Goal: Transaction & Acquisition: Book appointment/travel/reservation

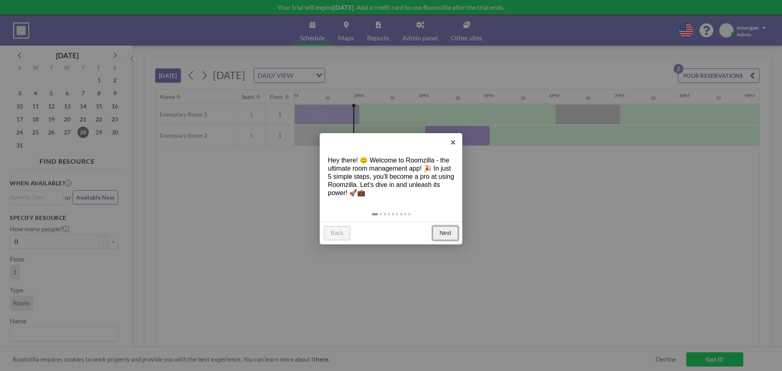
scroll to position [0, 913]
click at [449, 234] on link "Next" at bounding box center [446, 233] width 26 height 15
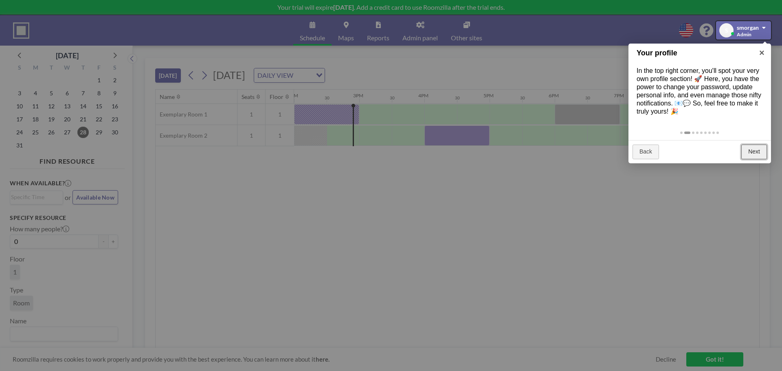
click at [754, 151] on link "Next" at bounding box center [755, 152] width 26 height 15
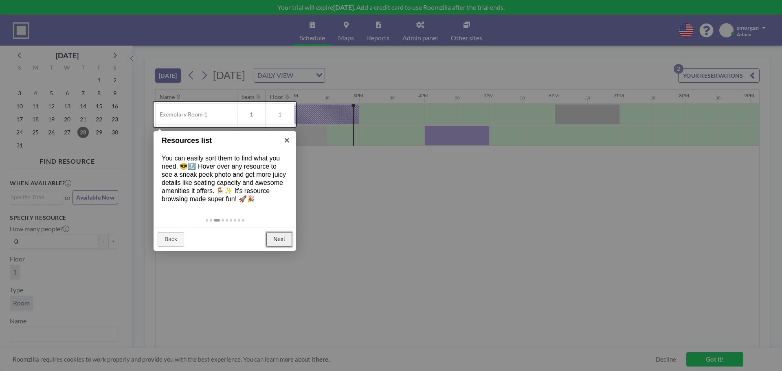
click at [280, 240] on link "Next" at bounding box center [279, 239] width 26 height 15
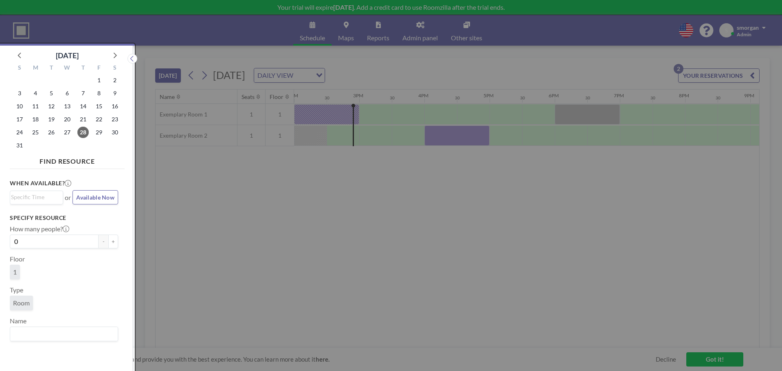
scroll to position [2, 0]
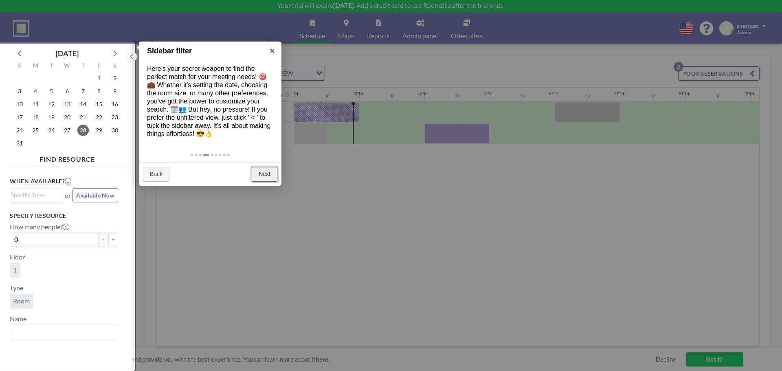
click at [255, 176] on link "Next" at bounding box center [265, 174] width 26 height 15
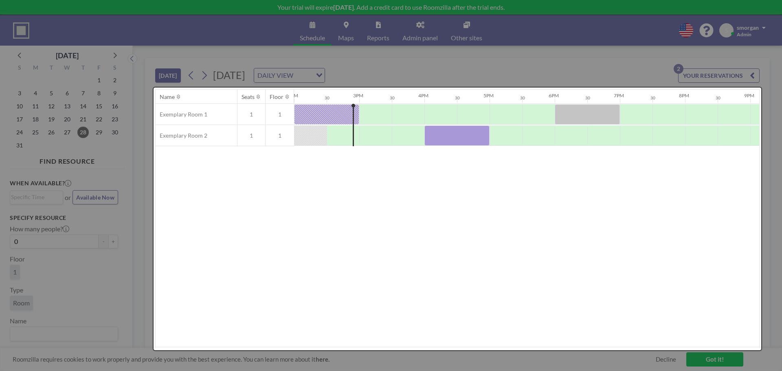
scroll to position [0, 0]
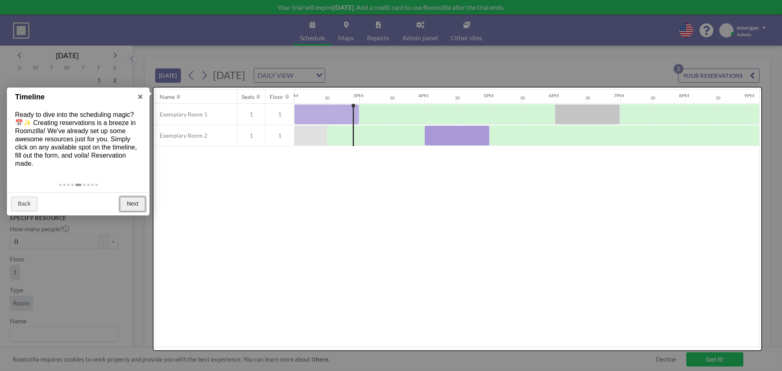
click at [135, 205] on link "Next" at bounding box center [133, 204] width 26 height 15
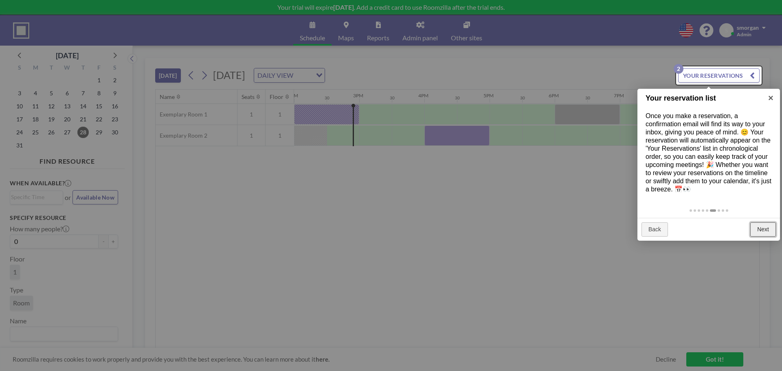
click at [767, 231] on link "Next" at bounding box center [764, 229] width 26 height 15
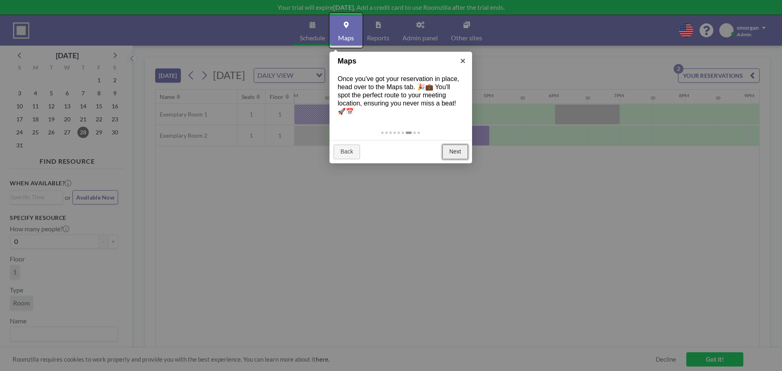
click at [452, 155] on link "Next" at bounding box center [456, 152] width 26 height 15
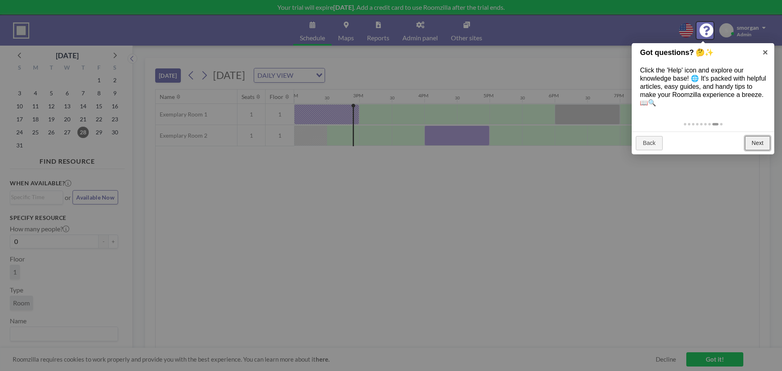
click at [754, 143] on link "Next" at bounding box center [758, 143] width 26 height 15
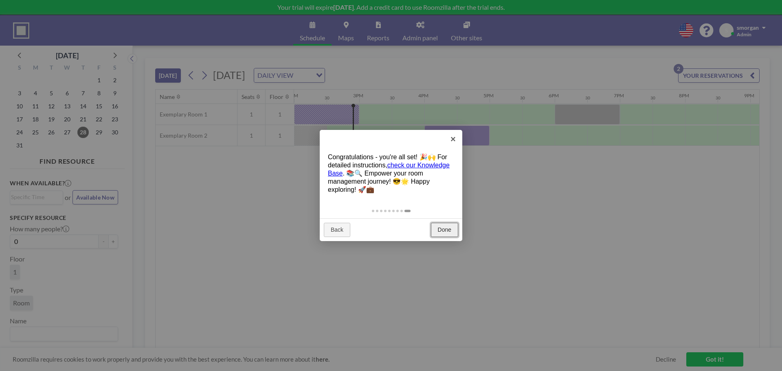
click at [446, 235] on link "Done" at bounding box center [444, 230] width 27 height 15
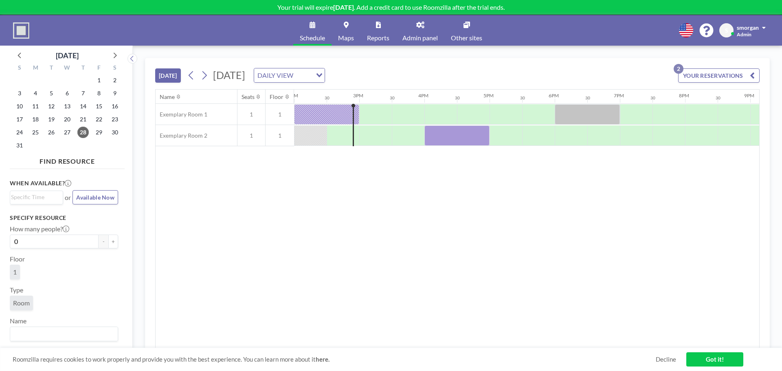
click at [346, 32] on link "Maps" at bounding box center [346, 30] width 29 height 31
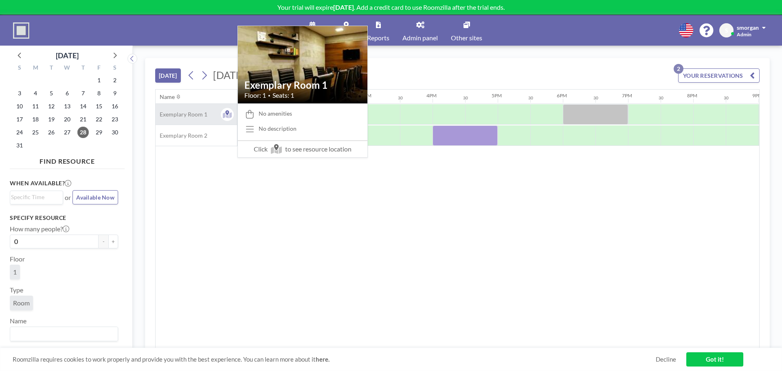
scroll to position [0, 913]
click at [202, 114] on span "Exemplary Room 1" at bounding box center [182, 114] width 52 height 7
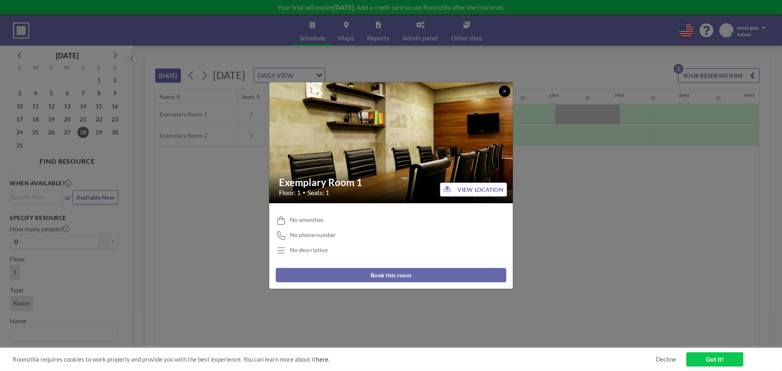
click at [510, 90] on button at bounding box center [504, 91] width 11 height 11
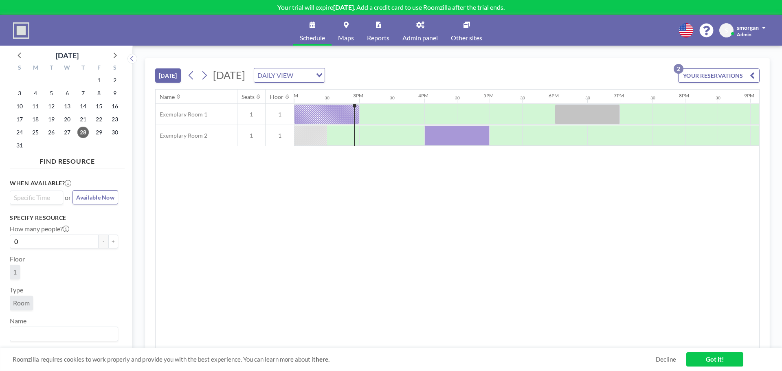
click at [31, 203] on div "Loading..." at bounding box center [36, 197] width 53 height 13
click at [203, 212] on div "Name Seats Floor 12AM 30 1AM 30 2AM 30 3AM 30 4AM 30 5AM 30 6AM 30 7AM 30 8AM 3…" at bounding box center [458, 219] width 604 height 259
click at [22, 187] on div "When available? Loading... or Available Now" at bounding box center [64, 192] width 108 height 26
click at [43, 201] on input "Search for option" at bounding box center [34, 198] width 47 height 10
click at [262, 225] on div "Name Seats Floor 12AM 30 1AM 30 2AM 30 3AM 30 4AM 30 5AM 30 6AM 30 7AM 30 8AM 3…" at bounding box center [458, 219] width 604 height 259
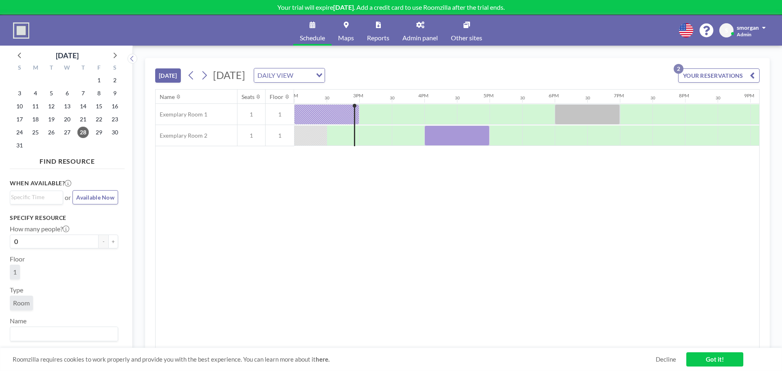
click at [749, 75] on button "YOUR RESERVATIONS 2" at bounding box center [718, 75] width 81 height 14
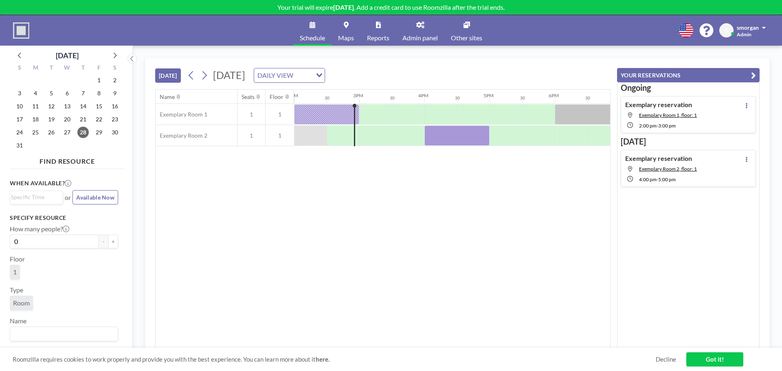
click at [750, 77] on button "YOUR RESERVATIONS" at bounding box center [688, 75] width 143 height 14
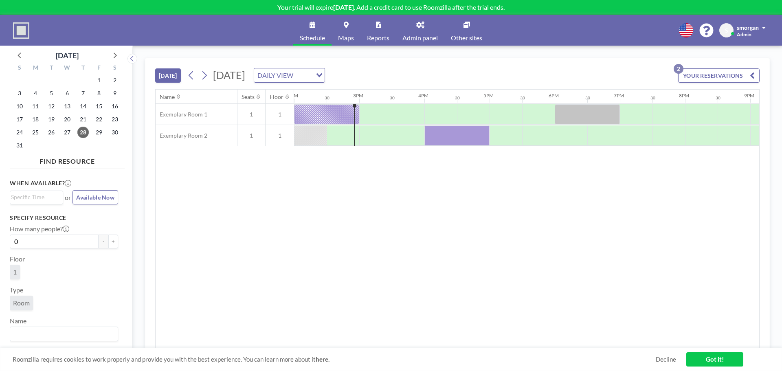
click at [639, 234] on div "Name Seats Floor 12AM 30 1AM 30 2AM 30 3AM 30 4AM 30 5AM 30 6AM 30 7AM 30 8AM 3…" at bounding box center [458, 219] width 604 height 259
click at [418, 38] on span "Admin panel" at bounding box center [420, 38] width 35 height 7
click at [128, 59] on button at bounding box center [133, 59] width 10 height 10
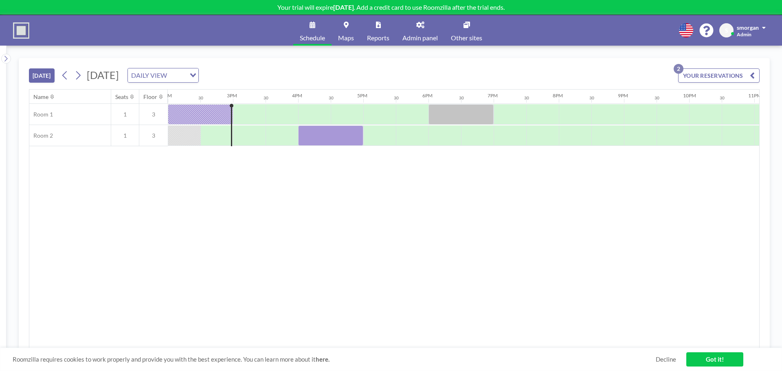
click at [370, 31] on link "Reports" at bounding box center [378, 30] width 35 height 31
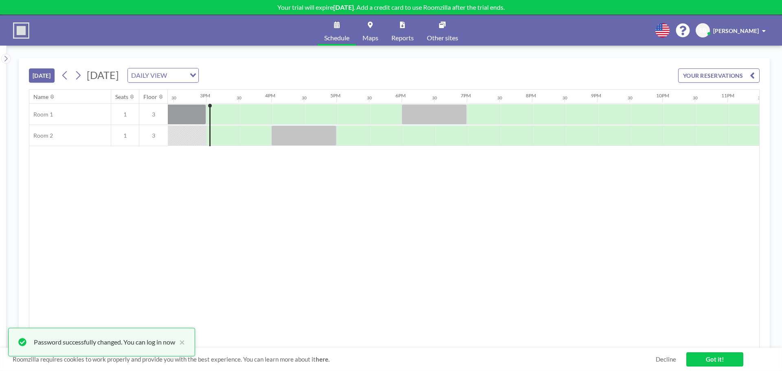
scroll to position [0, 945]
click at [182, 342] on button "×" at bounding box center [180, 342] width 10 height 10
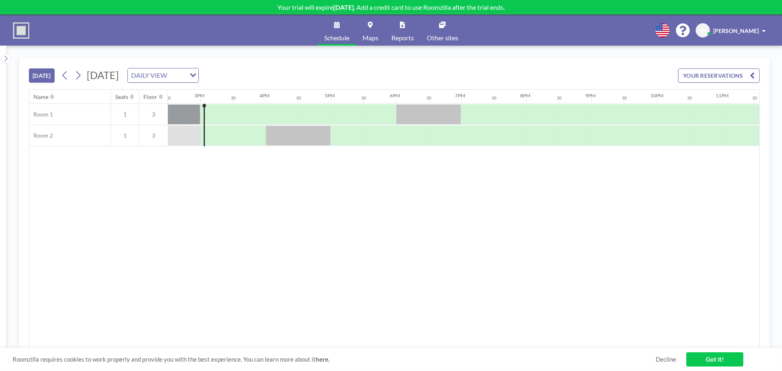
click at [698, 359] on link "Got it!" at bounding box center [715, 359] width 57 height 14
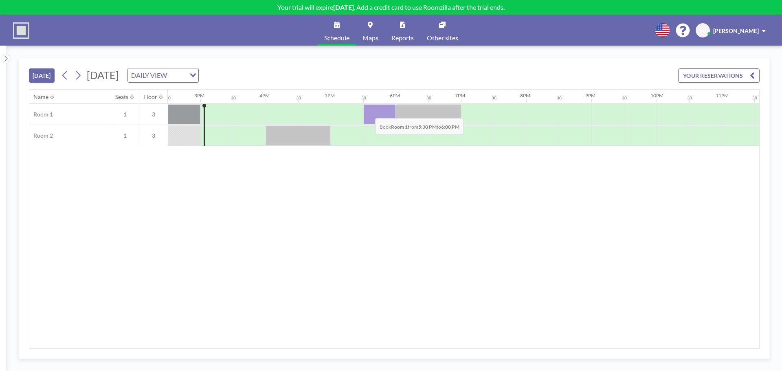
click at [369, 112] on div at bounding box center [379, 114] width 33 height 20
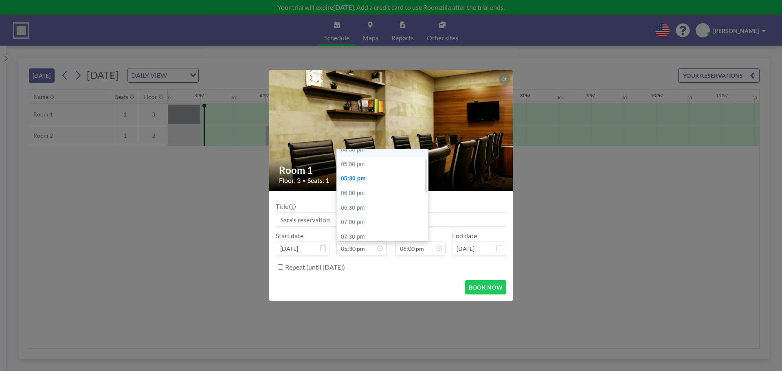
scroll to position [17, 0]
click at [351, 171] on div "04:30 pm" at bounding box center [384, 168] width 95 height 15
type input "04:30 pm"
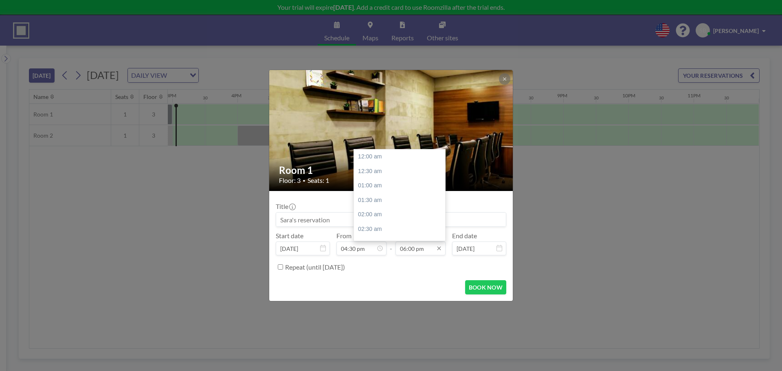
scroll to position [522, 0]
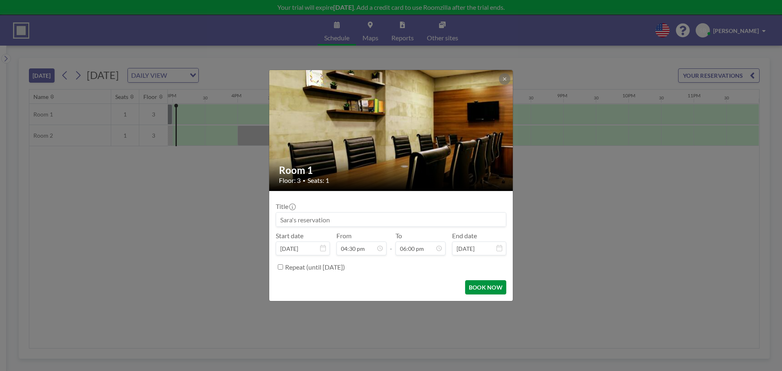
click at [482, 283] on button "BOOK NOW" at bounding box center [485, 287] width 41 height 14
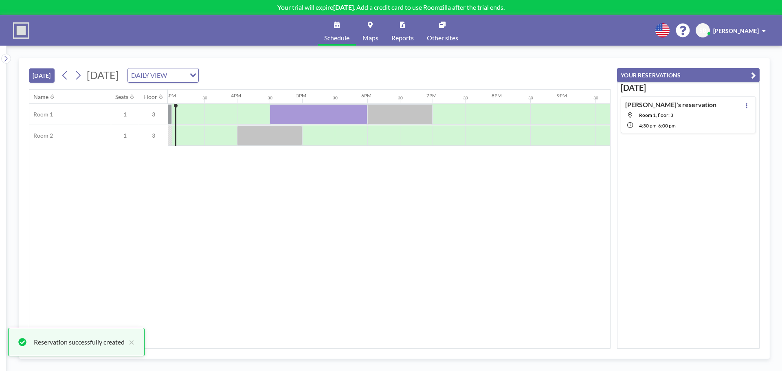
click at [407, 208] on div "Name Seats Floor 12AM 30 1AM 30 2AM 30 3AM 30 4AM 30 5AM 30 6AM 30 7AM 30 8AM 3…" at bounding box center [319, 219] width 581 height 259
